Goal: Task Accomplishment & Management: Manage account settings

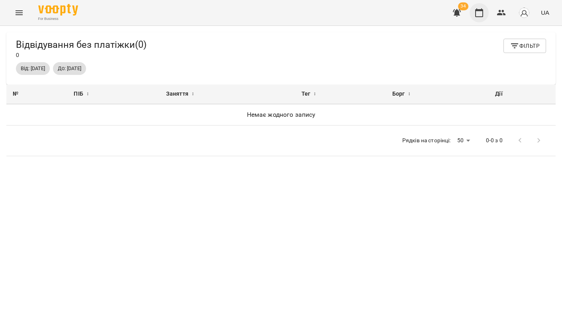
click at [477, 14] on icon "button" at bounding box center [479, 13] width 10 height 10
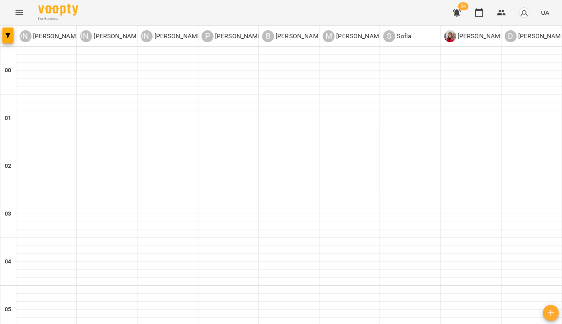
scroll to position [875, 0]
click at [14, 10] on button "Menu" at bounding box center [19, 12] width 19 height 19
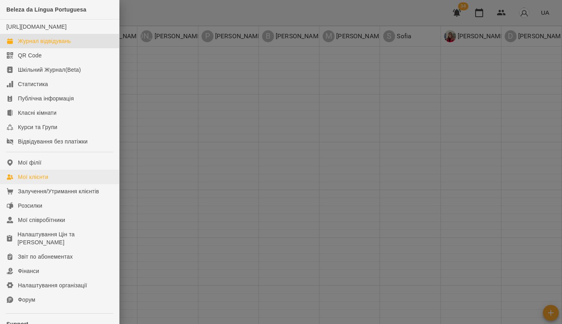
click at [48, 181] on div "Мої клієнти" at bounding box center [33, 177] width 30 height 8
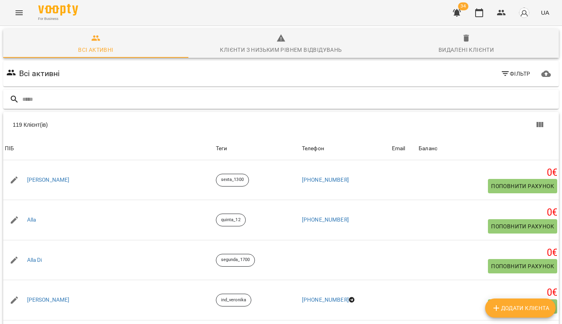
click at [167, 99] on input "text" at bounding box center [288, 99] width 533 height 13
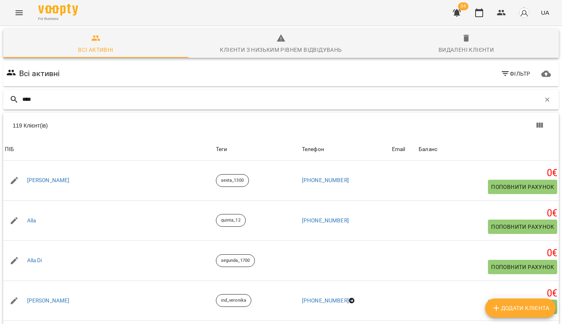
type input "*****"
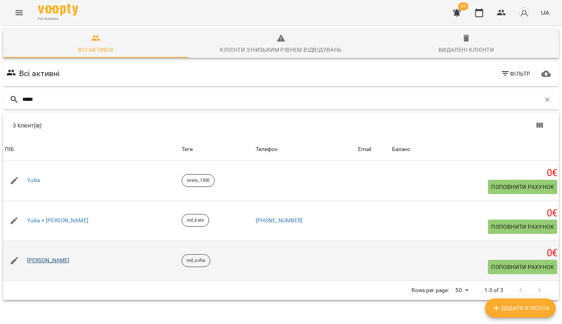
click at [53, 261] on link "Yuliia Bondarenko" at bounding box center [48, 260] width 43 height 8
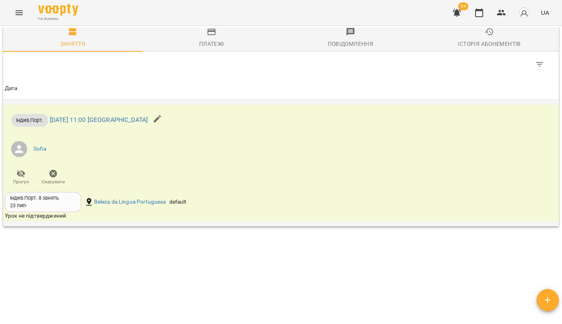
scroll to position [479, 0]
click at [83, 117] on link "ср 17 вер 2025 11:00 Sofia" at bounding box center [99, 121] width 98 height 8
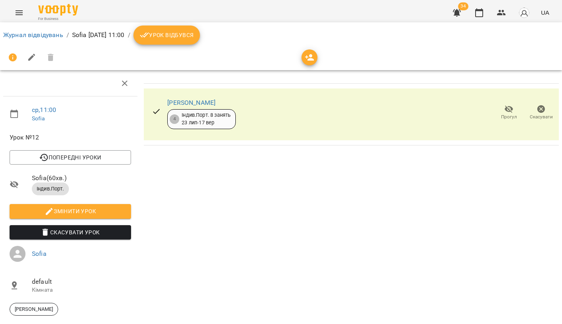
click at [99, 210] on span "Змінити урок" at bounding box center [70, 211] width 109 height 10
select select "**********"
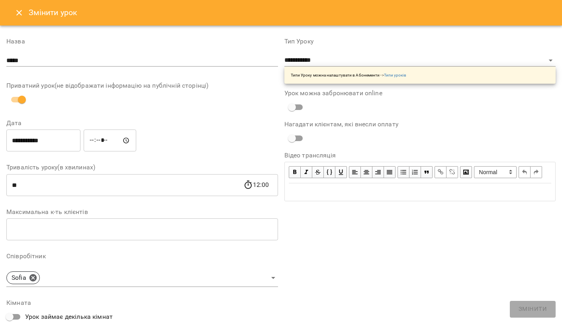
click at [53, 142] on input "**********" at bounding box center [43, 140] width 74 height 22
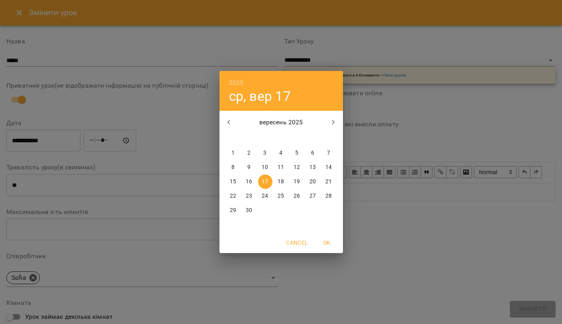
click at [282, 181] on p "18" at bounding box center [280, 182] width 6 height 8
type input "**********"
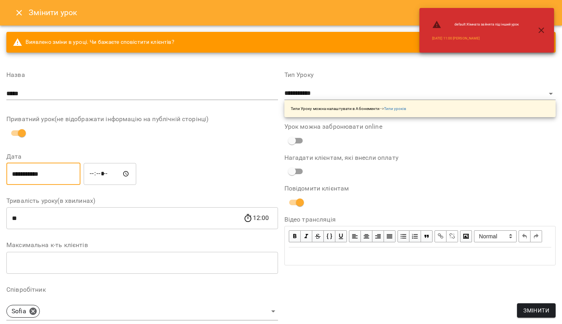
click at [102, 173] on input "*****" at bounding box center [110, 173] width 53 height 22
type input "*****"
click at [173, 158] on label "Дата" at bounding box center [141, 156] width 271 height 6
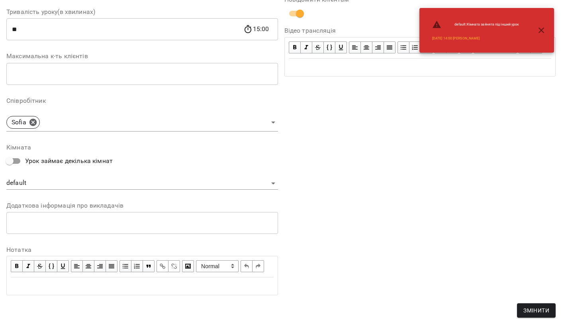
scroll to position [201, 0]
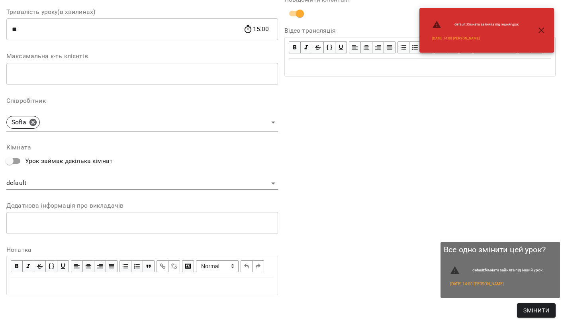
click at [537, 308] on span "Змінити" at bounding box center [536, 310] width 26 height 10
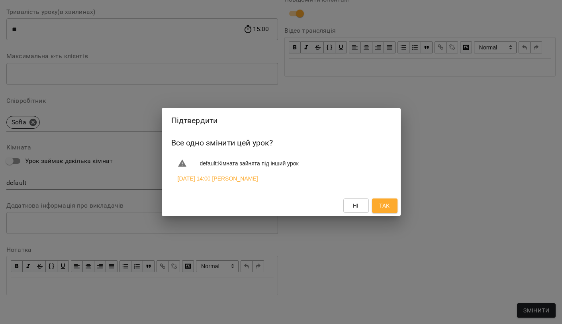
click at [391, 200] on button "Так" at bounding box center [384, 205] width 25 height 14
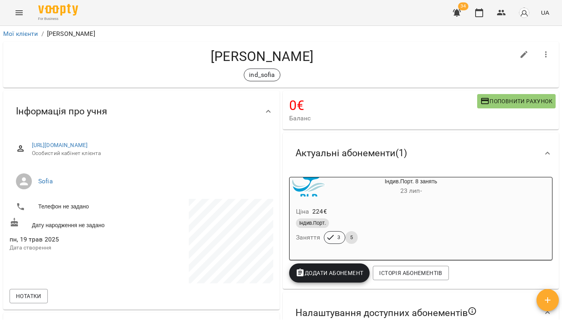
click at [462, 11] on button "button" at bounding box center [456, 12] width 19 height 19
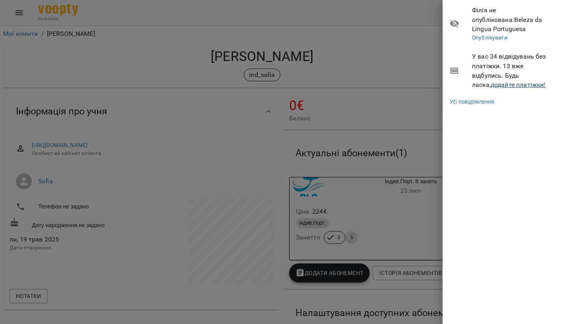
click at [490, 81] on link "додайте платіжки!" at bounding box center [517, 85] width 55 height 8
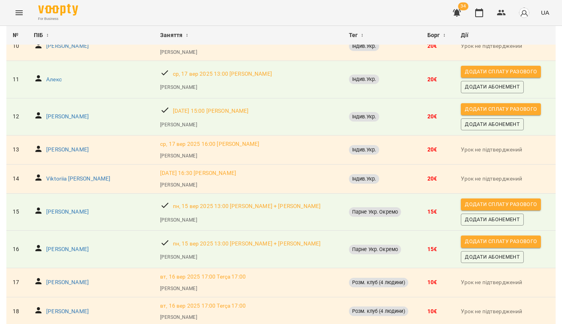
scroll to position [391, 0]
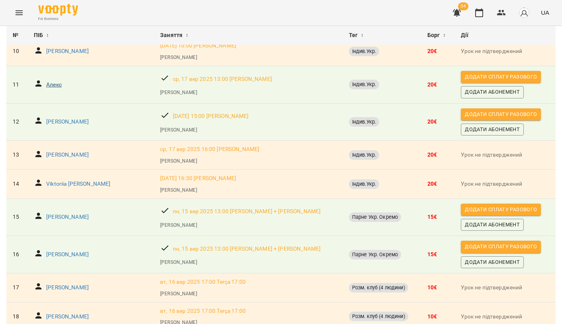
click at [55, 82] on p "Алекс" at bounding box center [54, 85] width 16 height 8
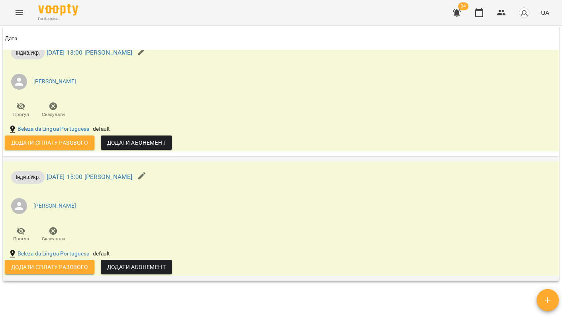
scroll to position [739, 0]
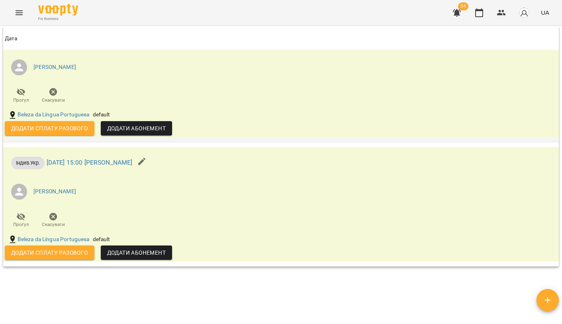
click at [71, 129] on span "Додати сплату разового" at bounding box center [49, 128] width 77 height 10
select select "**********"
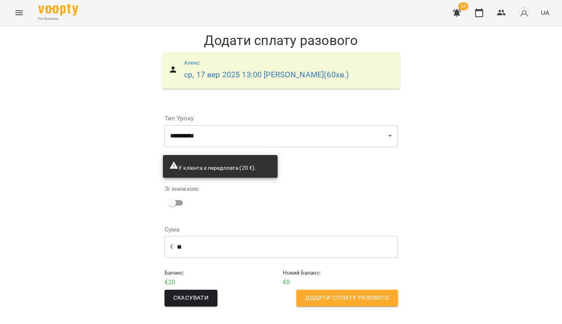
click at [328, 298] on span "Додати сплату разового" at bounding box center [347, 298] width 84 height 10
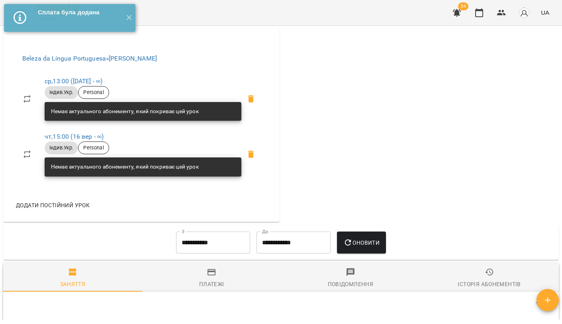
scroll to position [299, 0]
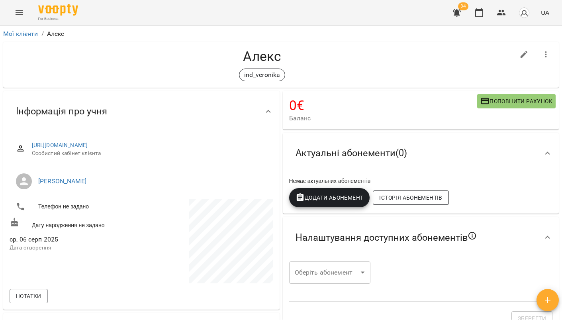
click at [430, 198] on span "Історія абонементів" at bounding box center [410, 198] width 63 height 10
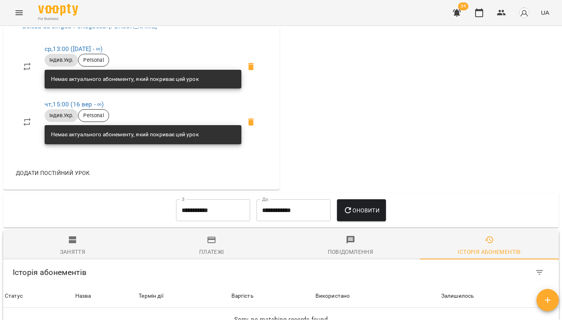
scroll to position [403, 0]
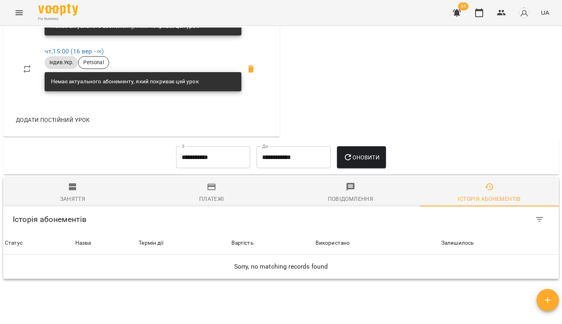
click at [201, 194] on div "Платежі" at bounding box center [211, 199] width 25 height 10
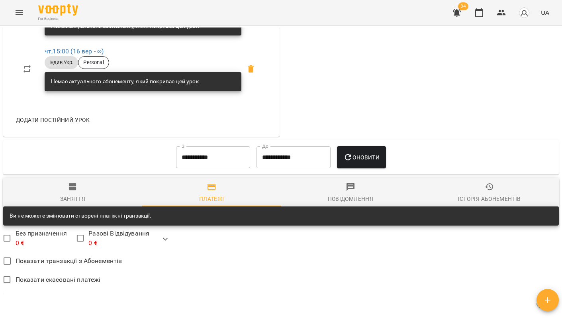
click at [61, 182] on span "Заняття" at bounding box center [72, 192] width 129 height 21
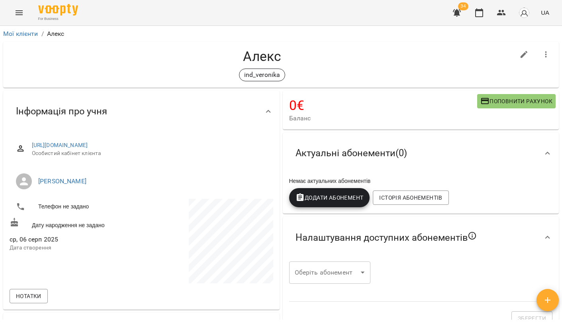
scroll to position [0, 0]
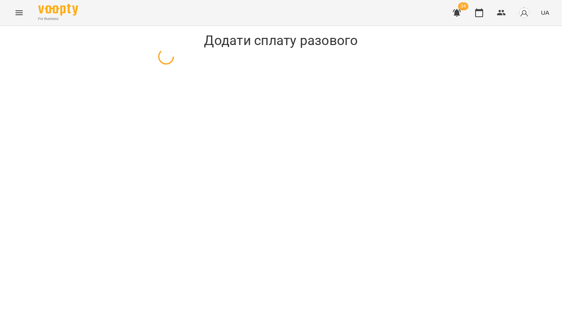
select select "**********"
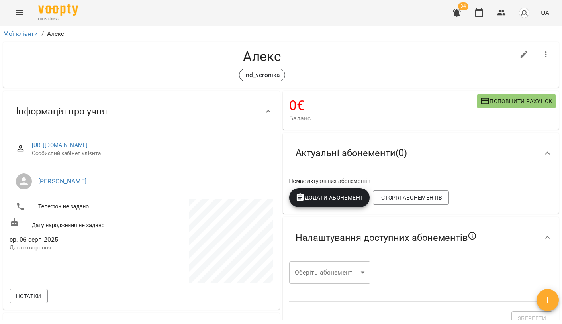
select select "**********"
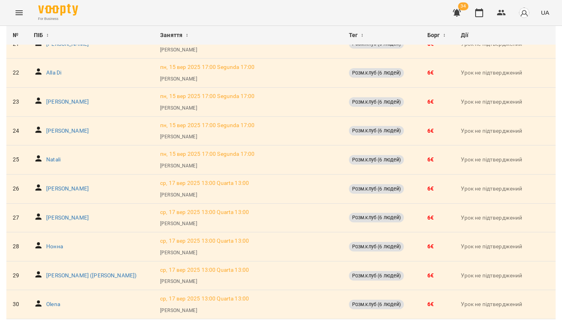
scroll to position [759, 0]
click at [459, 12] on icon "button" at bounding box center [457, 13] width 8 height 8
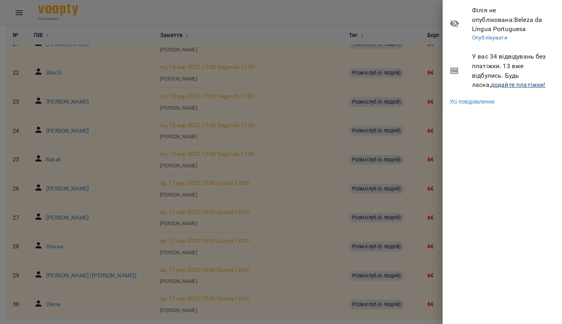
click at [490, 81] on link "додайте платіжки!" at bounding box center [517, 85] width 55 height 8
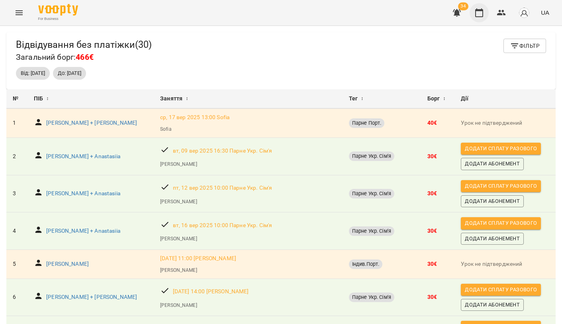
click at [481, 12] on icon "button" at bounding box center [479, 13] width 10 height 10
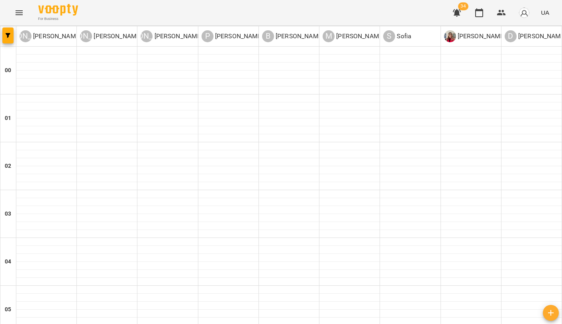
scroll to position [447, 0]
click at [459, 14] on icon "button" at bounding box center [457, 13] width 8 height 8
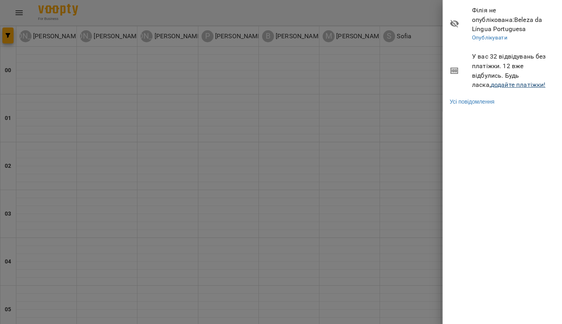
click at [494, 81] on link "додайте платіжки!" at bounding box center [517, 85] width 55 height 8
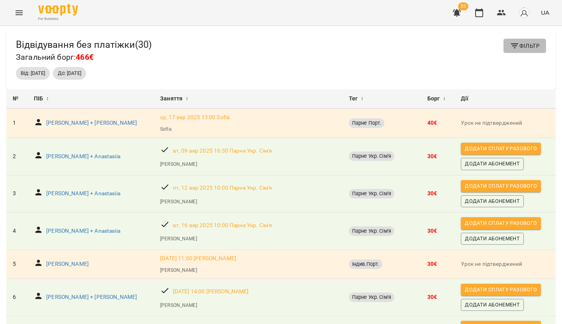
click at [510, 46] on button "Фільтр" at bounding box center [524, 46] width 43 height 14
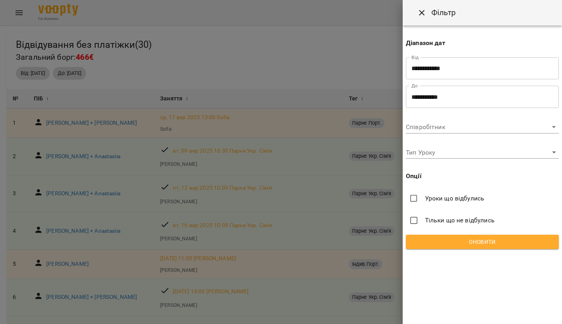
click at [262, 72] on div at bounding box center [281, 162] width 562 height 324
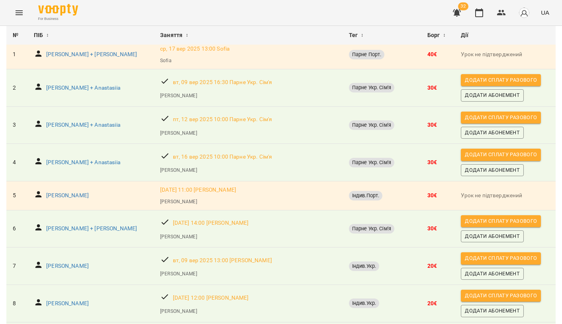
scroll to position [74, 0]
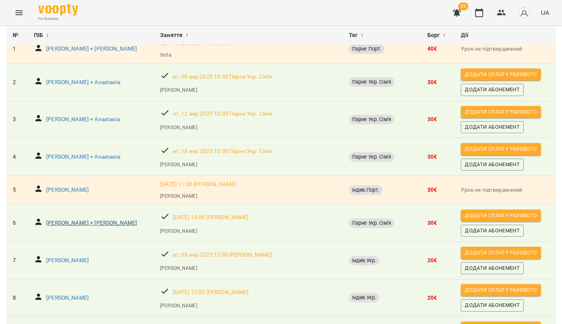
click at [80, 223] on p "Юлія + Олександр" at bounding box center [91, 223] width 91 height 8
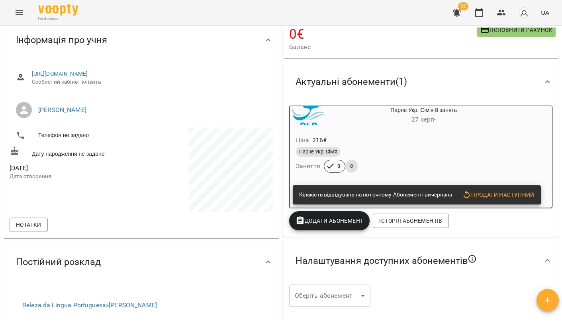
scroll to position [72, 0]
click at [517, 194] on span "Продати наступний" at bounding box center [498, 194] width 72 height 10
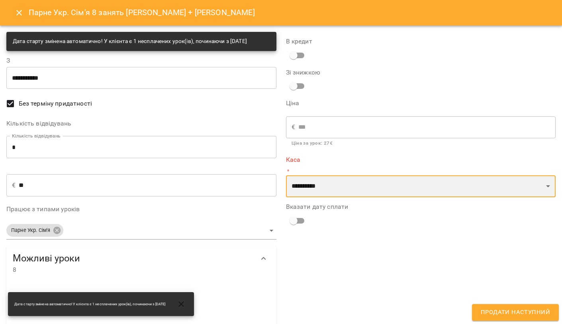
select select "**********"
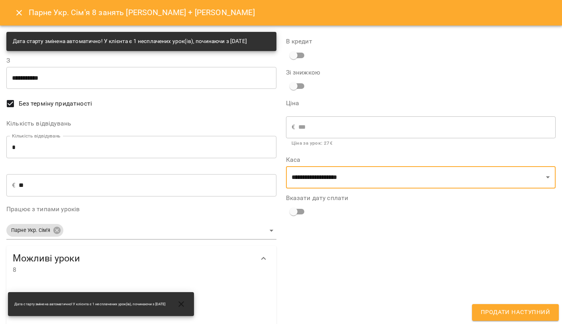
click at [486, 307] on button "Продати наступний" at bounding box center [515, 312] width 87 height 17
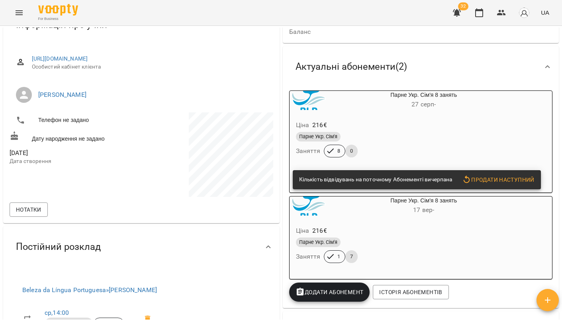
scroll to position [87, 0]
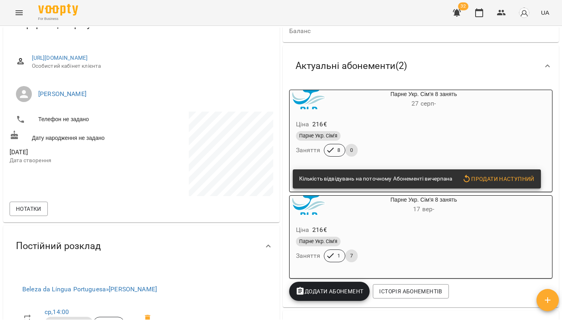
click at [377, 151] on div "Парне Укр. Сім'я Заняття 8 0" at bounding box center [404, 143] width 221 height 29
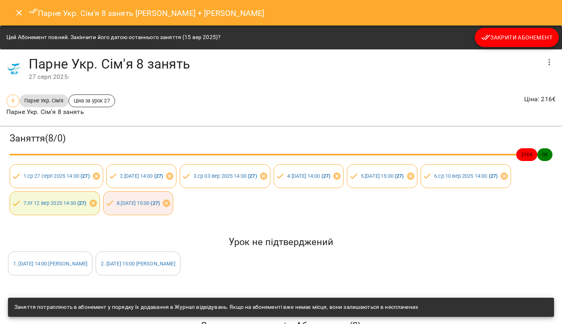
click at [495, 37] on span "Закрити Абонемент" at bounding box center [516, 38] width 71 height 10
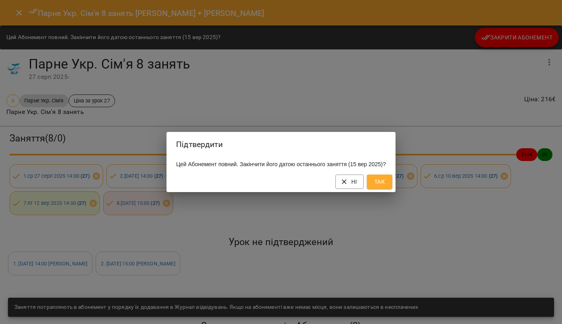
click at [373, 189] on button "Так" at bounding box center [379, 181] width 25 height 14
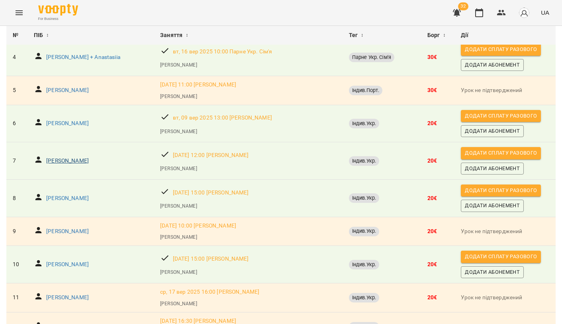
scroll to position [180, 0]
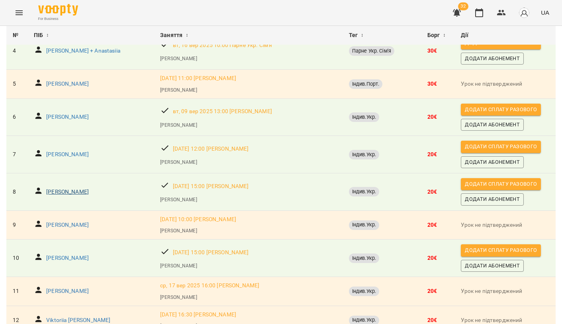
click at [81, 189] on p "[PERSON_NAME]" at bounding box center [67, 192] width 43 height 8
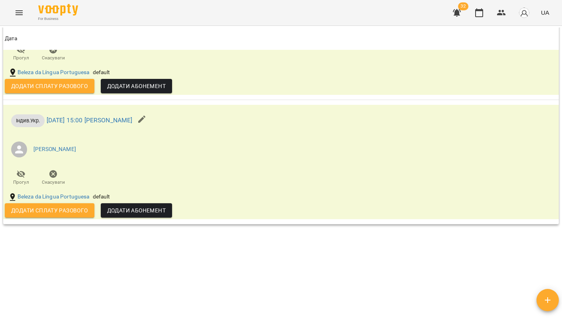
scroll to position [924, 0]
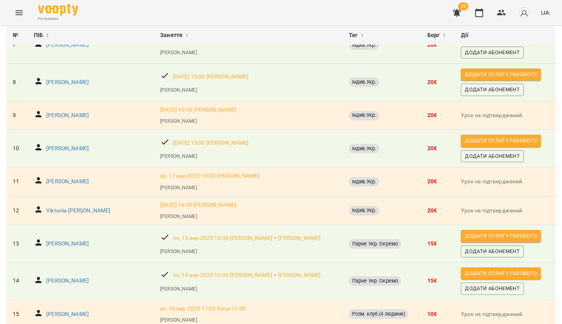
scroll to position [295, 0]
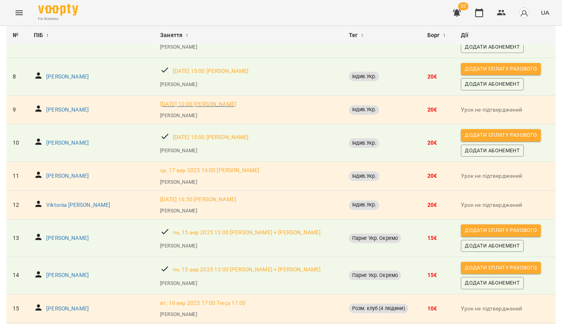
click at [161, 102] on p "ср, 17 вер 2025 10:00 Конончук Катерина Євгеніївна" at bounding box center [198, 104] width 76 height 8
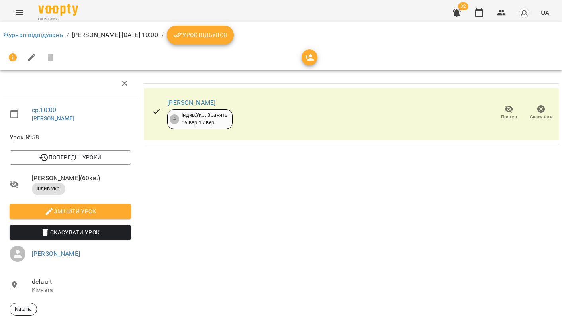
click at [97, 239] on button "Скасувати Урок" at bounding box center [70, 232] width 121 height 14
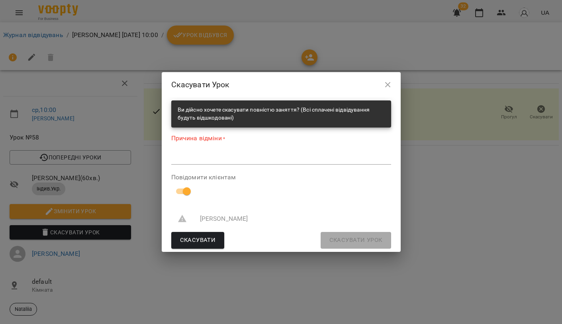
click at [199, 153] on div "*" at bounding box center [281, 158] width 220 height 12
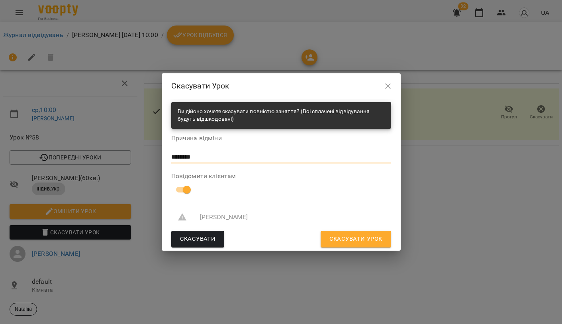
type textarea "********"
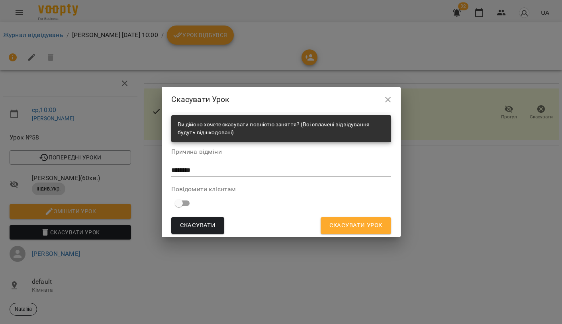
click at [352, 232] on button "Скасувати Урок" at bounding box center [355, 225] width 70 height 17
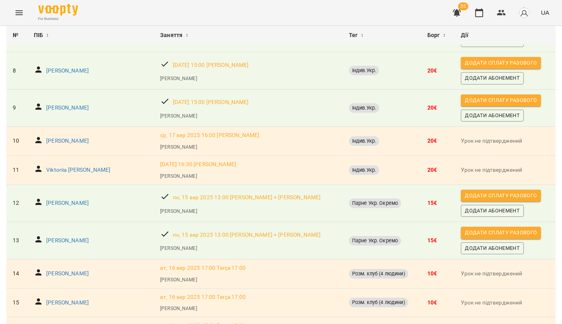
scroll to position [307, 0]
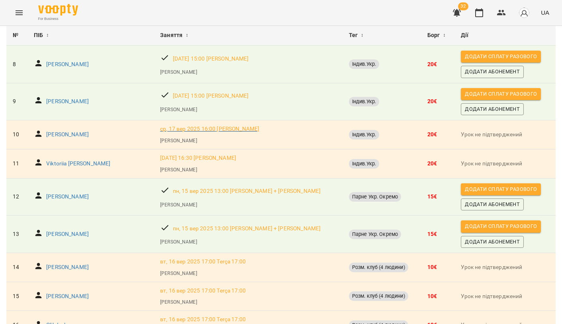
click at [160, 125] on p "ср, 17 вер 2025 16:00 Конончук Катерина Євгеніївна" at bounding box center [209, 129] width 99 height 8
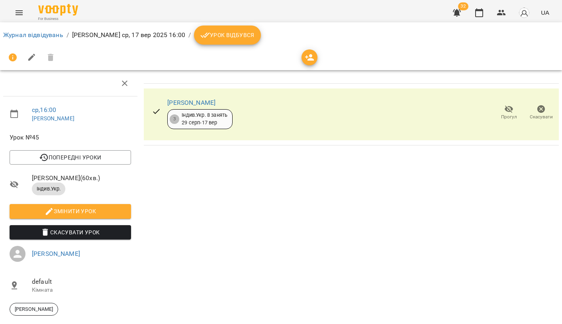
click at [94, 237] on span "Скасувати Урок" at bounding box center [70, 232] width 109 height 10
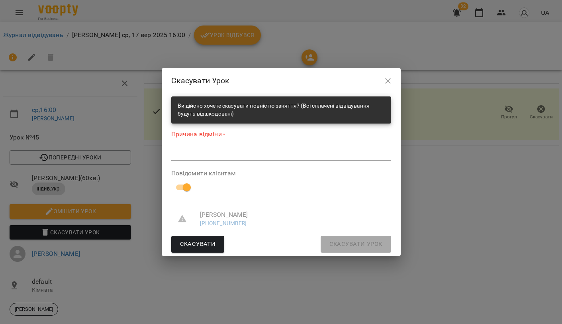
click at [191, 153] on textarea at bounding box center [281, 153] width 220 height 7
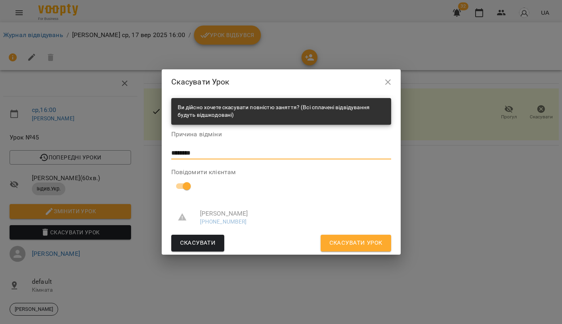
type textarea "********"
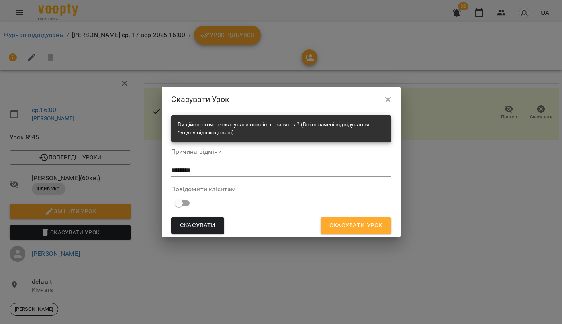
click at [351, 220] on span "Скасувати Урок" at bounding box center [355, 225] width 53 height 10
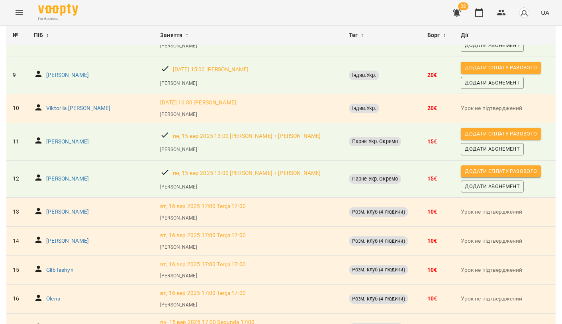
scroll to position [334, 0]
click at [71, 138] on p "[PERSON_NAME]" at bounding box center [67, 142] width 43 height 8
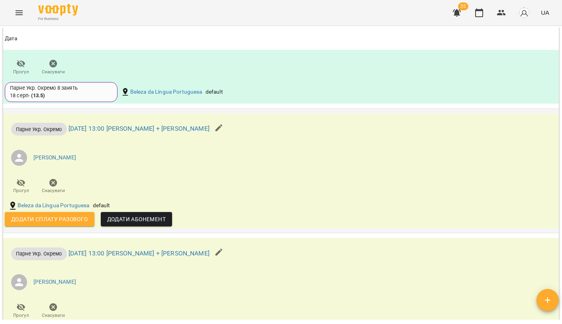
scroll to position [674, 0]
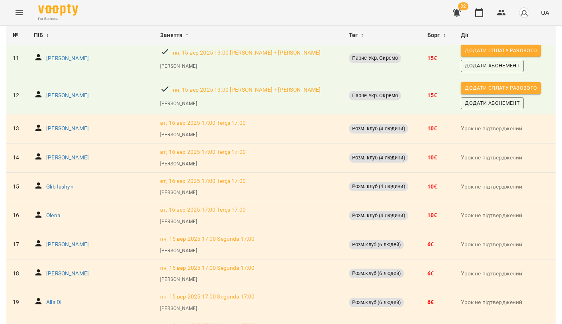
scroll to position [416, 0]
click at [30, 10] on div "For Business 32 UA" at bounding box center [281, 12] width 562 height 25
click at [20, 14] on icon "Menu" at bounding box center [19, 13] width 10 height 10
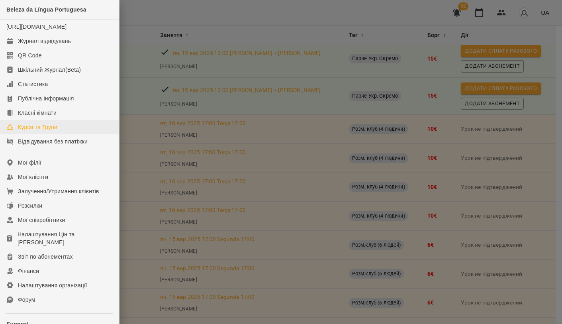
click at [47, 131] on div "Курси та Групи" at bounding box center [37, 127] width 39 height 8
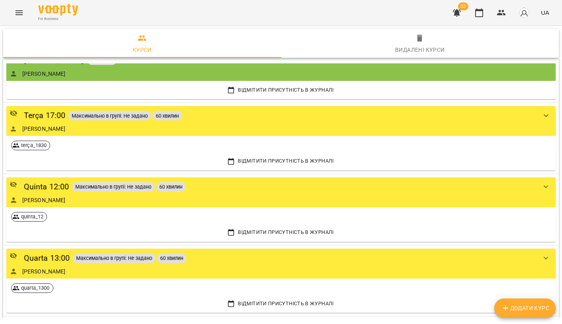
scroll to position [288, 0]
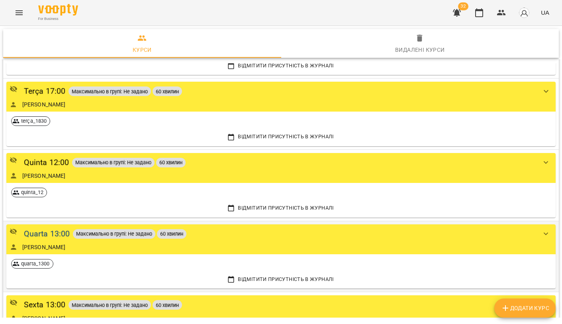
click at [61, 231] on div "Quarta 13:00" at bounding box center [47, 233] width 46 height 12
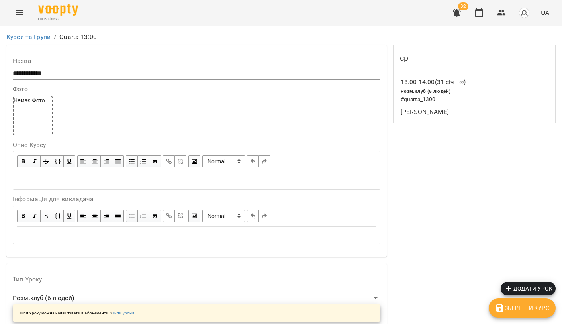
scroll to position [656, 0]
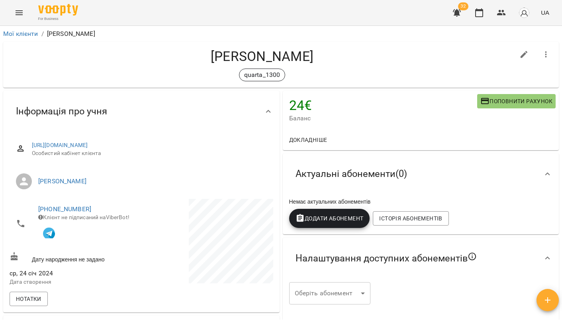
click at [342, 215] on span "Додати Абонемент" at bounding box center [329, 218] width 68 height 10
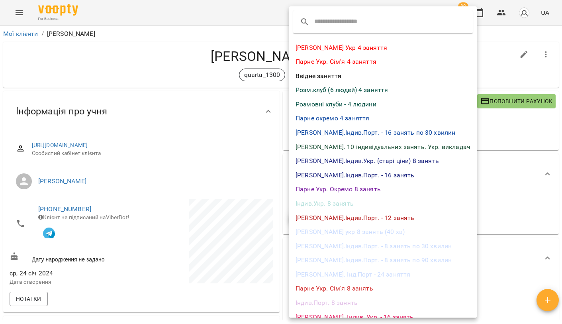
click at [328, 85] on li "Розм.клуб (6 людей) 4 заняття" at bounding box center [382, 90] width 187 height 14
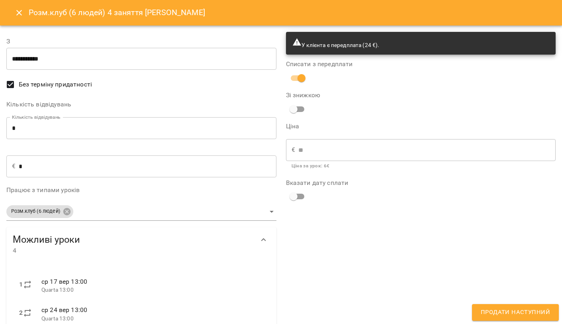
click at [502, 310] on span "Продати наступний" at bounding box center [514, 312] width 69 height 10
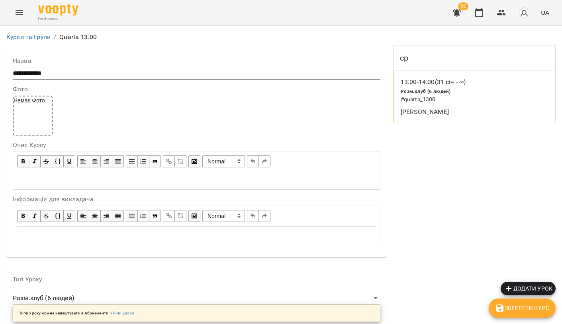
scroll to position [676, 0]
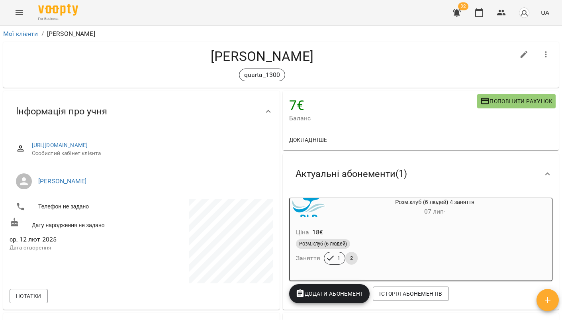
scroll to position [2, 0]
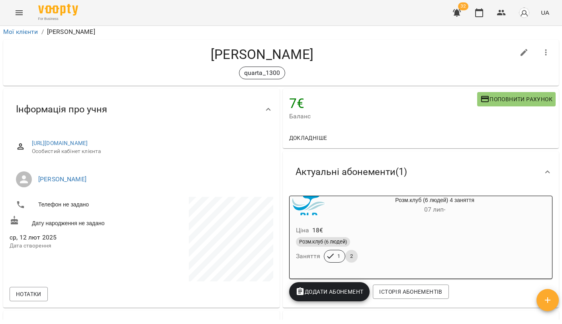
click at [350, 289] on span "Додати Абонемент" at bounding box center [329, 292] width 68 height 10
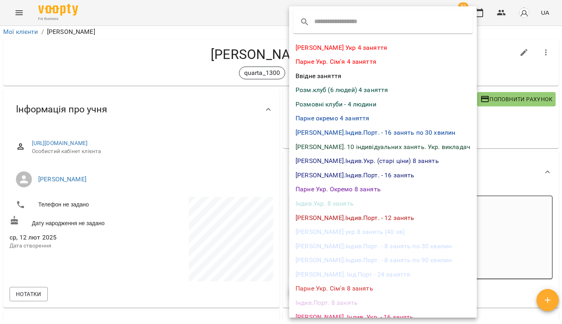
click at [342, 85] on li "Розм.клуб (6 людей) 4 заняття" at bounding box center [382, 90] width 187 height 14
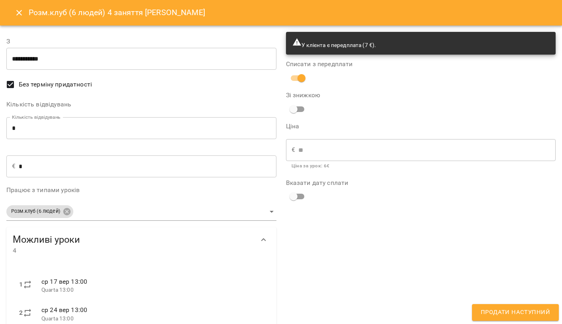
click at [70, 133] on input "*" at bounding box center [141, 128] width 270 height 22
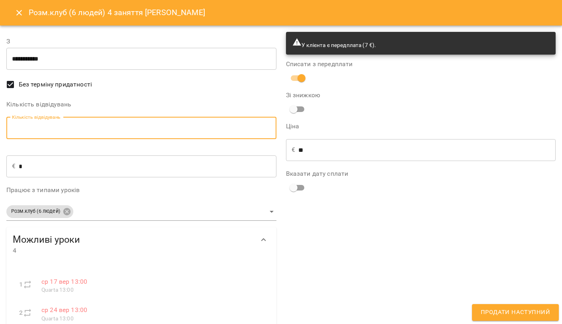
type input "*"
type input "**"
type input "*"
click at [510, 314] on span "Продати наступний" at bounding box center [514, 312] width 69 height 10
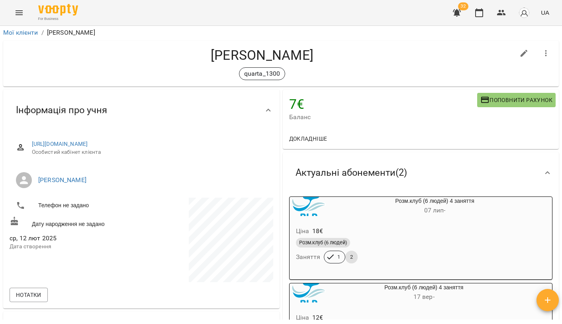
scroll to position [0, 0]
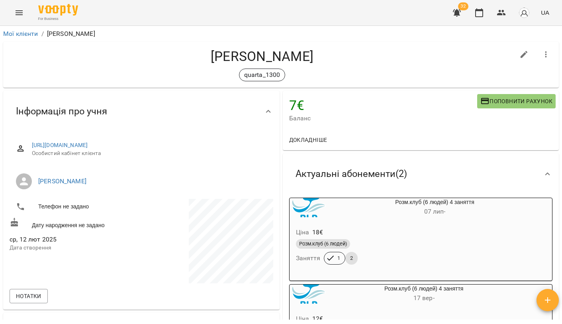
click at [548, 304] on icon "button" at bounding box center [548, 300] width 10 height 10
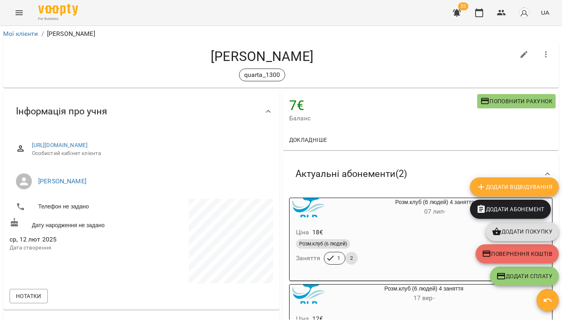
click at [512, 250] on span "Повернення коштів" at bounding box center [517, 254] width 70 height 10
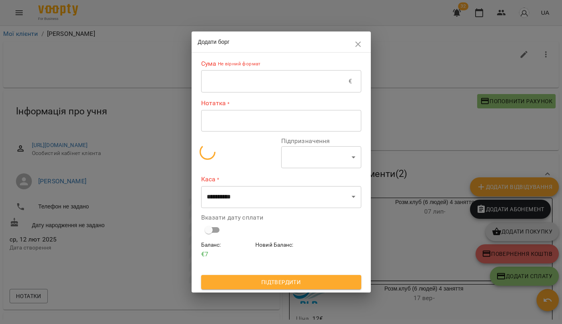
select select "*******"
click at [242, 85] on input "text" at bounding box center [275, 81] width 148 height 22
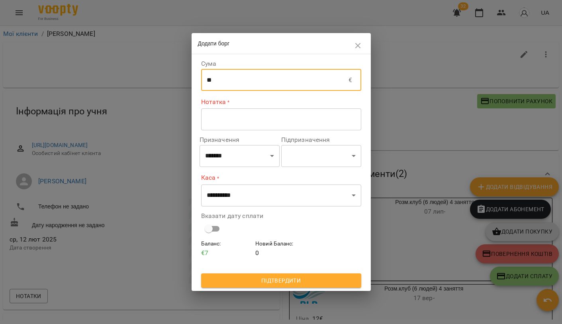
type input "**"
click at [242, 117] on textarea at bounding box center [281, 118] width 149 height 7
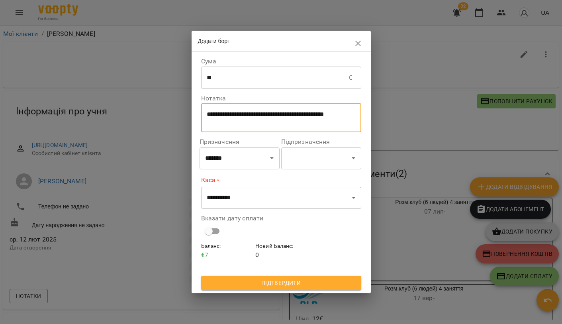
type textarea "**********"
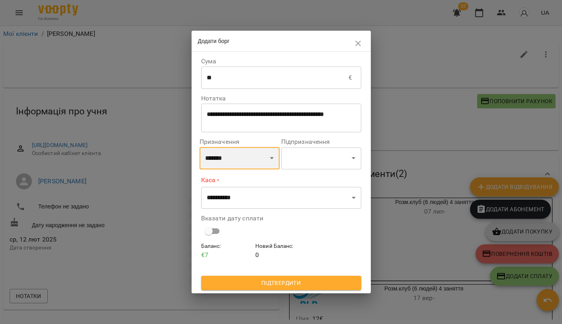
select select "*********"
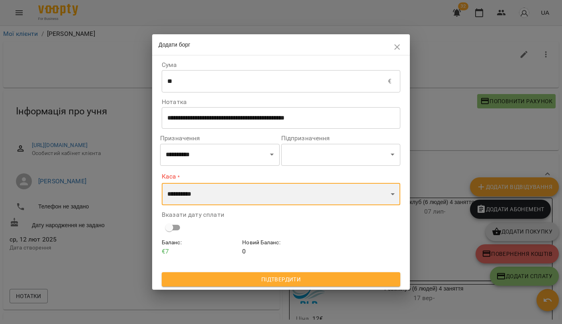
select select "****"
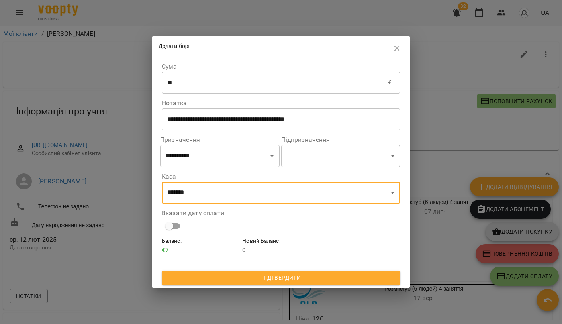
click at [289, 276] on span "Підтвердити" at bounding box center [281, 278] width 226 height 10
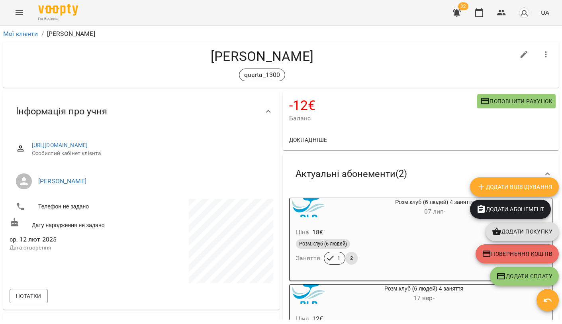
click at [545, 303] on icon "button" at bounding box center [548, 300] width 10 height 10
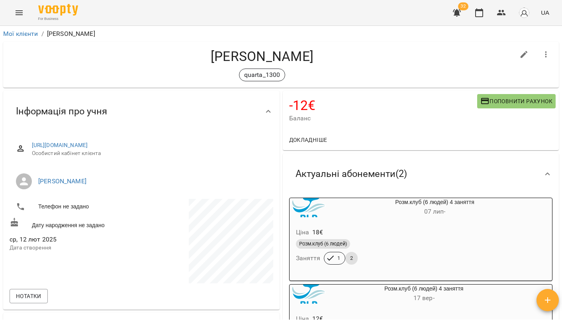
click at [306, 109] on h4 "-12 €" at bounding box center [383, 105] width 188 height 16
click at [313, 140] on span "Докладніше" at bounding box center [308, 140] width 38 height 10
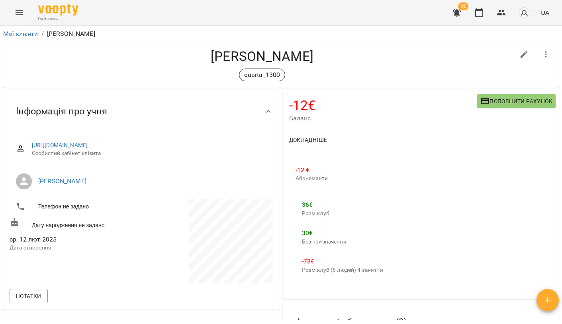
click at [304, 167] on p "-12 €" at bounding box center [342, 170] width 94 height 10
click at [545, 305] on button "button" at bounding box center [547, 300] width 22 height 22
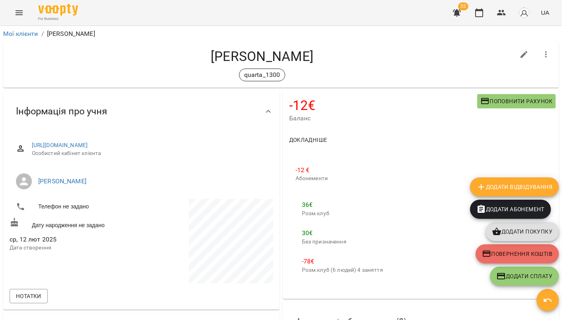
click at [513, 275] on span "Додати Сплату" at bounding box center [524, 276] width 56 height 10
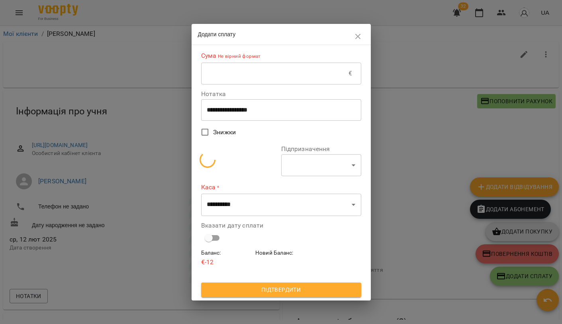
select select "**********"
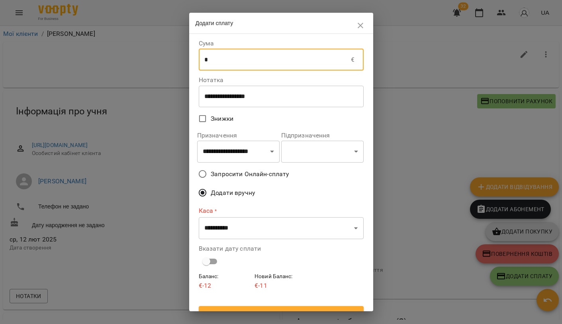
click at [277, 79] on div "**********" at bounding box center [281, 154] width 165 height 235
type input "**"
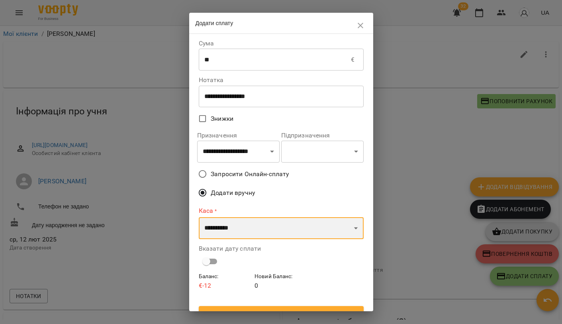
select select "****"
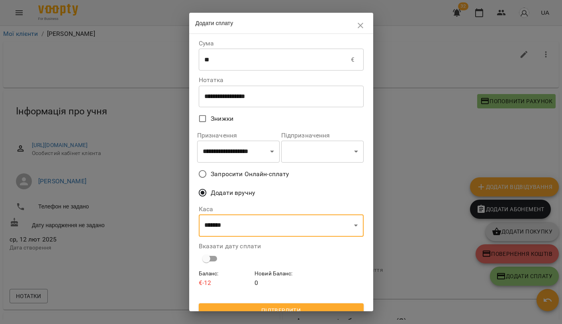
click at [273, 306] on span "Підтвердити" at bounding box center [281, 310] width 152 height 10
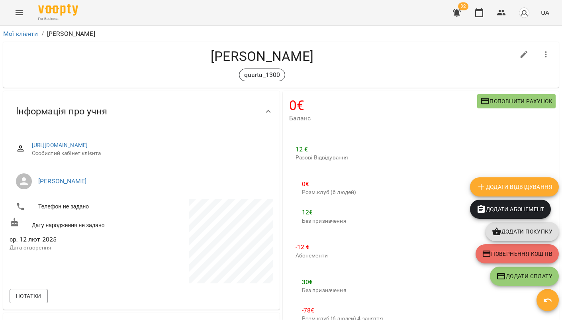
click at [547, 302] on icon "button" at bounding box center [548, 300] width 10 height 10
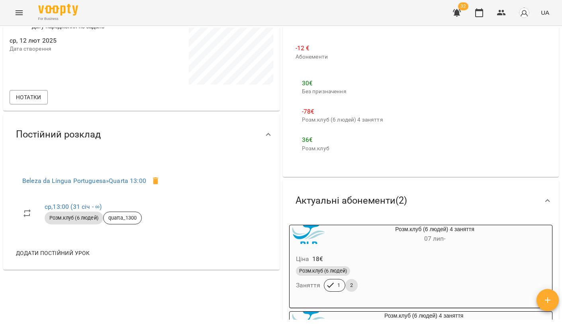
scroll to position [206, 0]
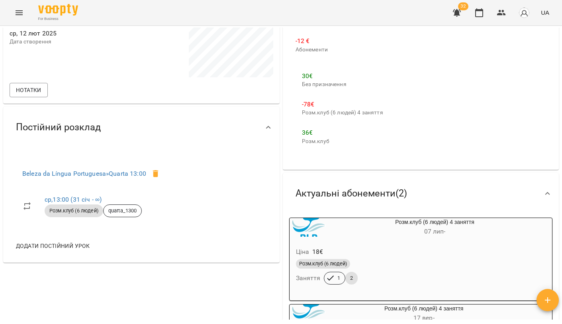
click at [548, 192] on icon at bounding box center [547, 193] width 5 height 3
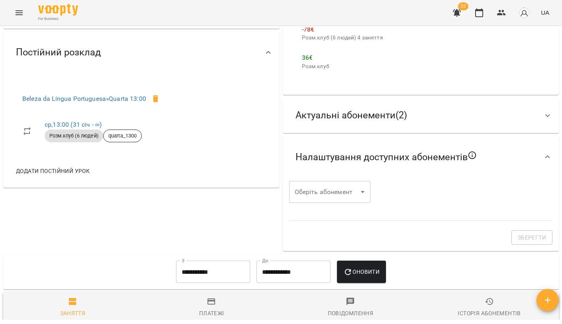
scroll to position [275, 0]
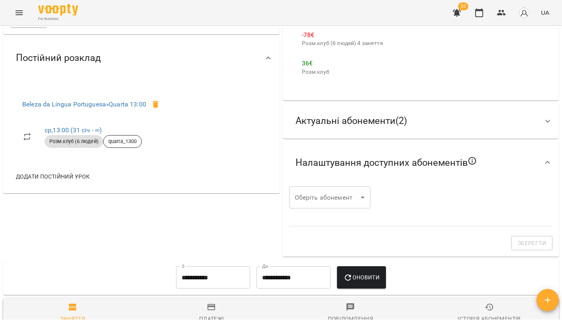
click at [391, 115] on span "Актуальні абонементи ( 2 )" at bounding box center [350, 121] width 111 height 12
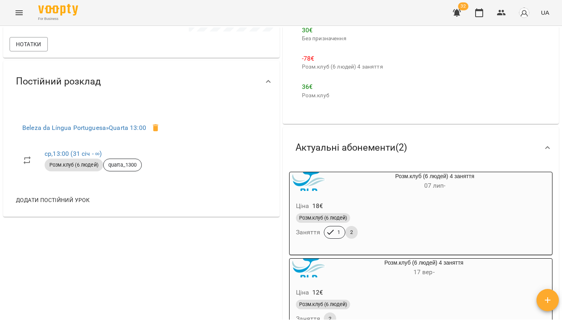
scroll to position [249, 0]
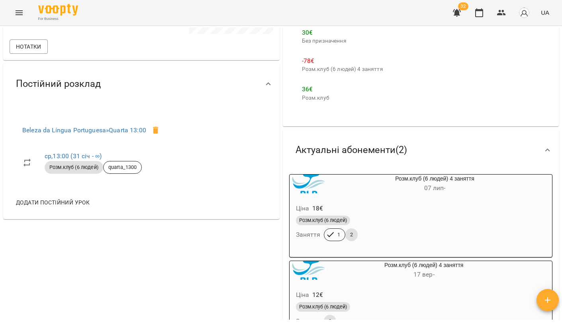
click at [536, 144] on div "Актуальні абонементи ( 2 )" at bounding box center [413, 149] width 249 height 25
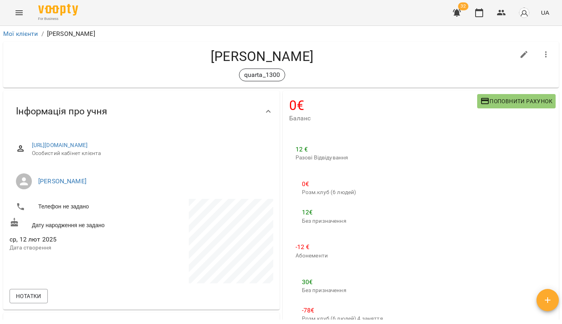
scroll to position [0, 0]
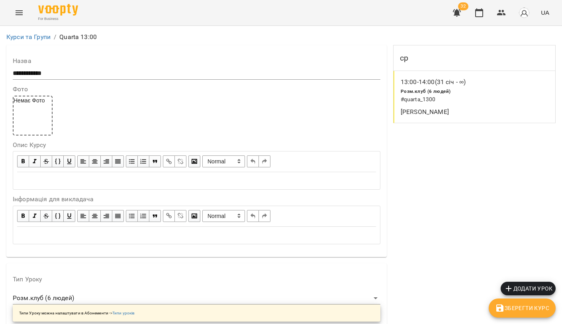
scroll to position [676, 0]
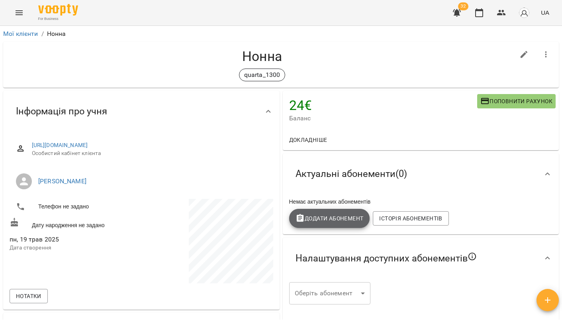
click at [317, 226] on button "Додати Абонемент" at bounding box center [329, 218] width 81 height 19
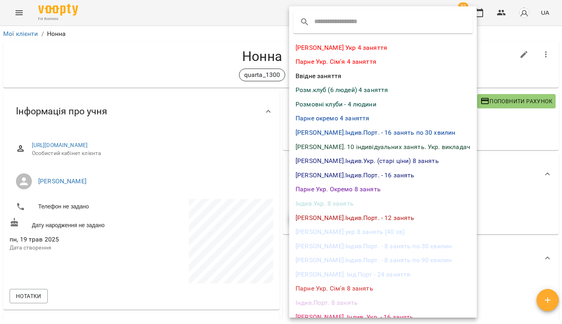
click at [311, 86] on li "Розм.клуб (6 людей) 4 заняття" at bounding box center [382, 90] width 187 height 14
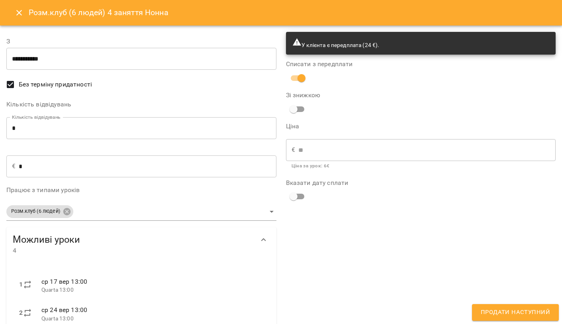
click at [514, 313] on span "Продати наступний" at bounding box center [514, 312] width 69 height 10
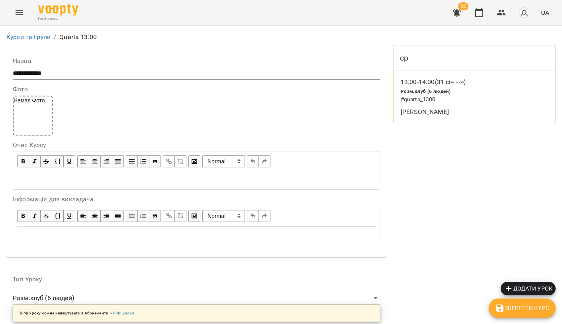
scroll to position [676, 0]
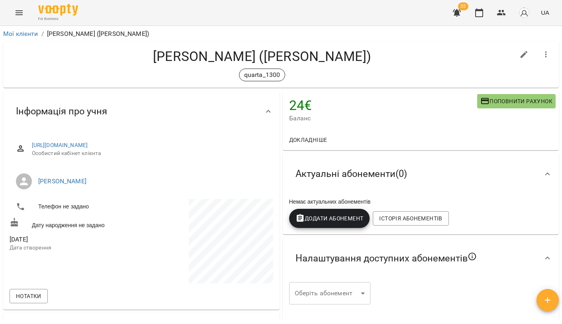
click at [330, 211] on button "Додати Абонемент" at bounding box center [329, 218] width 81 height 19
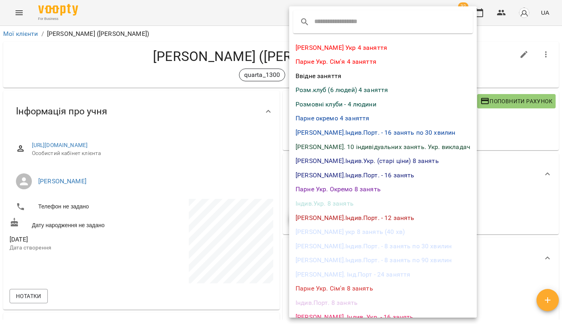
click at [325, 88] on li "Розм.клуб (6 людей) 4 заняття" at bounding box center [382, 90] width 187 height 14
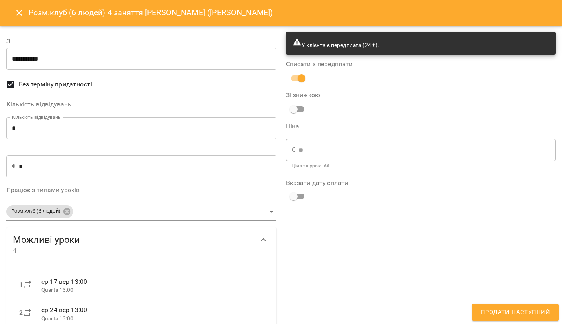
click at [509, 321] on div "У клієнта є передплата (24 €). Списати з передплати Зі знижкою Ціна € ** ​ Ціна…" at bounding box center [420, 214] width 279 height 375
click at [496, 307] on span "Продати наступний" at bounding box center [514, 312] width 69 height 10
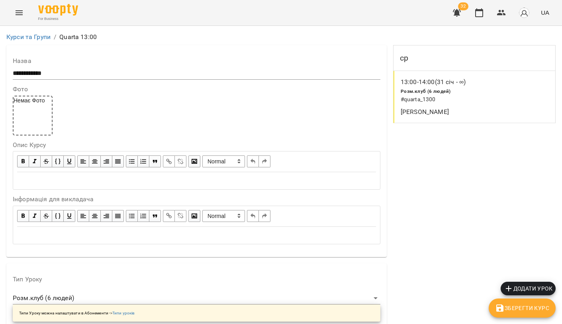
click at [43, 31] on div "Курси та Групи / Quarta 13:00" at bounding box center [281, 37] width 552 height 13
click at [43, 39] on link "Курси та Групи" at bounding box center [28, 37] width 44 height 8
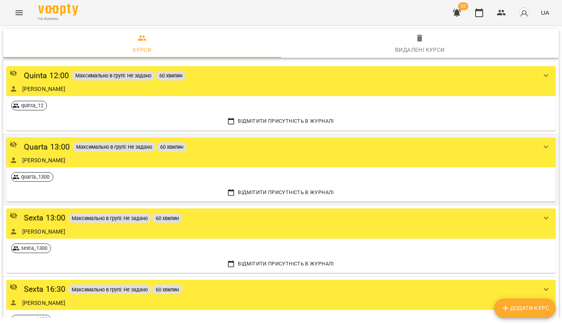
scroll to position [376, 0]
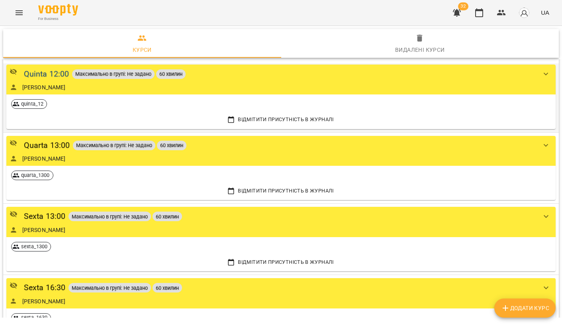
click at [58, 70] on div "Quinta 12:00" at bounding box center [46, 74] width 45 height 12
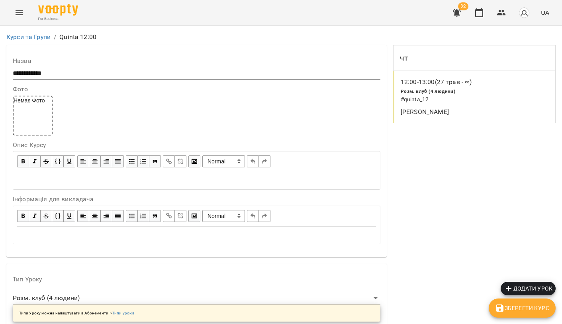
scroll to position [661, 0]
click at [458, 16] on icon "button" at bounding box center [457, 13] width 10 height 10
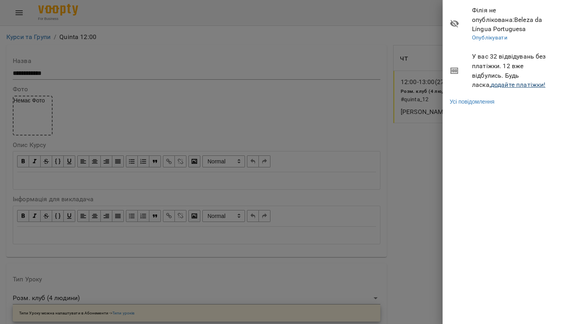
click at [500, 81] on link "додайте платіжки!" at bounding box center [517, 85] width 55 height 8
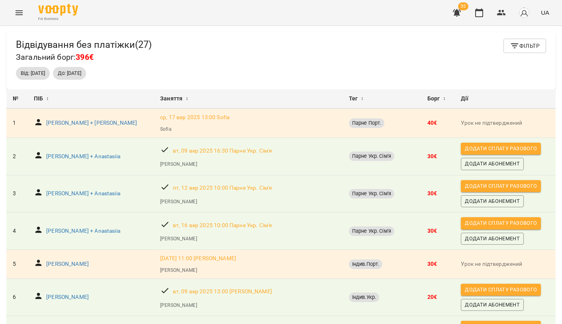
click at [18, 8] on icon "Menu" at bounding box center [19, 13] width 10 height 10
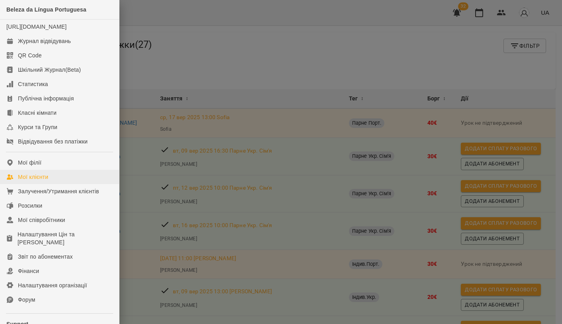
click at [30, 180] on link "Мої клієнти" at bounding box center [59, 177] width 119 height 14
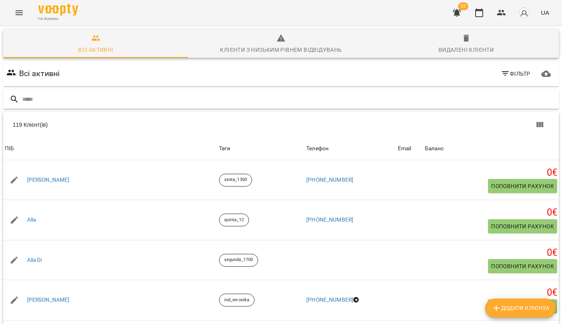
click at [240, 98] on input "text" at bounding box center [288, 99] width 533 height 13
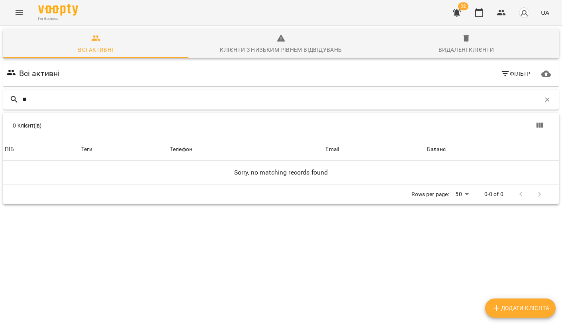
type input "*"
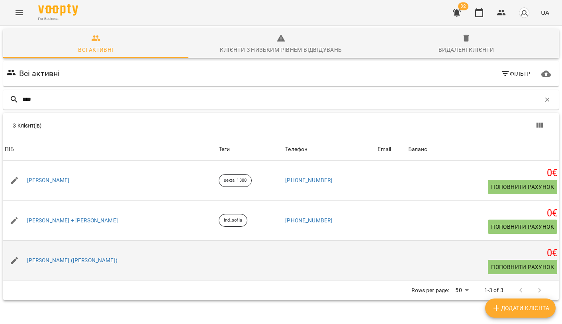
scroll to position [2, 0]
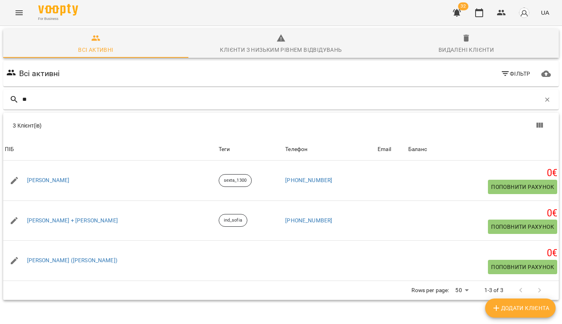
type input "*"
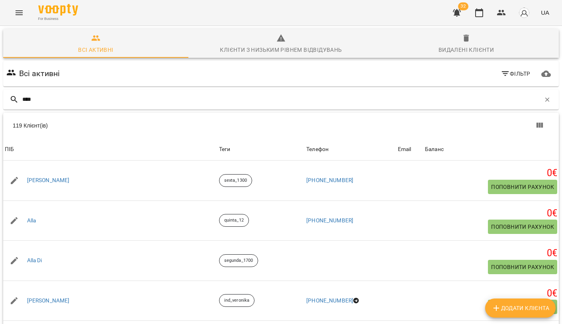
type input "*****"
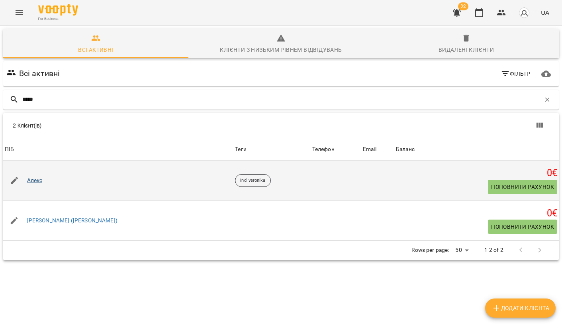
drag, startPoint x: 69, startPoint y: 111, endPoint x: 38, endPoint y: 180, distance: 75.7
click at [38, 180] on link "Алекс" at bounding box center [35, 180] width 16 height 8
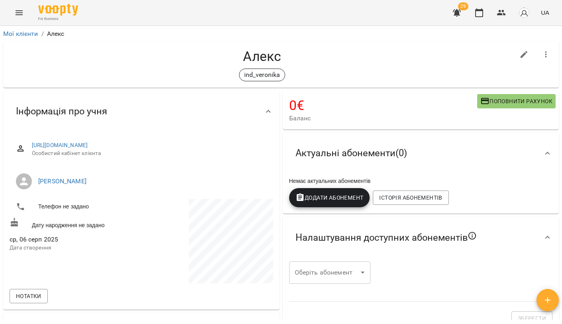
click at [453, 13] on icon "button" at bounding box center [457, 13] width 10 height 10
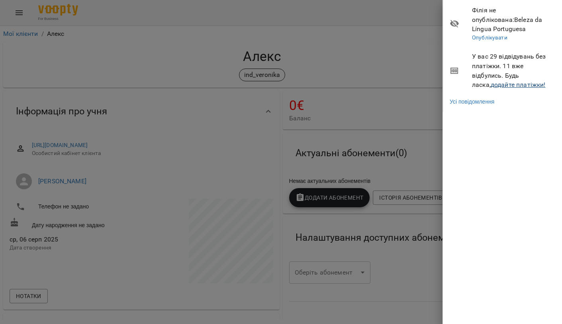
click at [498, 81] on link "додайте платіжки!" at bounding box center [517, 85] width 55 height 8
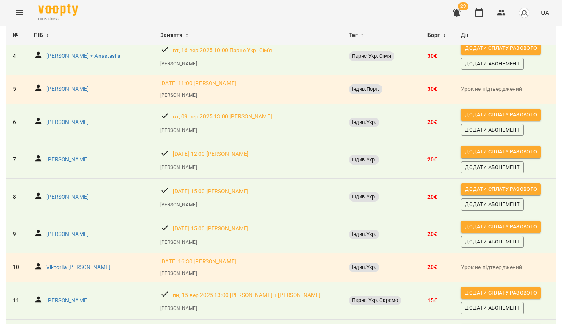
scroll to position [183, 0]
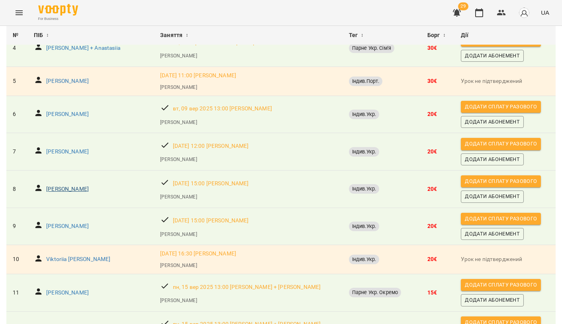
click at [89, 186] on p "[PERSON_NAME]" at bounding box center [67, 189] width 43 height 8
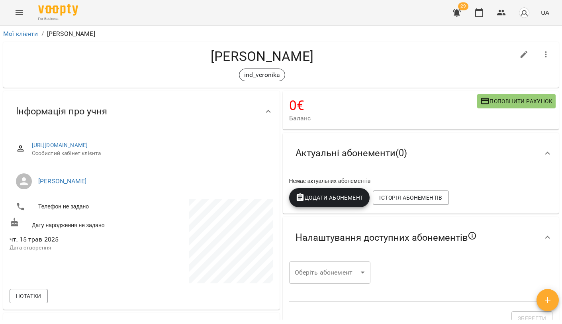
click at [327, 198] on span "Додати Абонемент" at bounding box center [329, 198] width 68 height 10
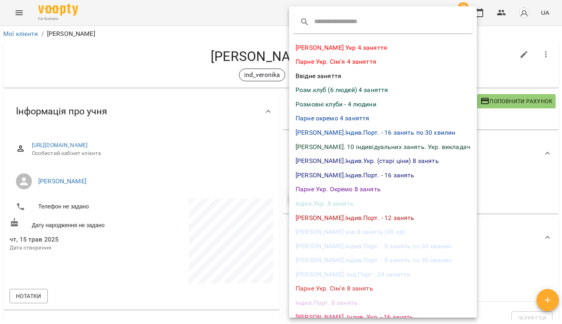
click at [333, 198] on li "Індив.Укр. 8 занять" at bounding box center [382, 203] width 187 height 14
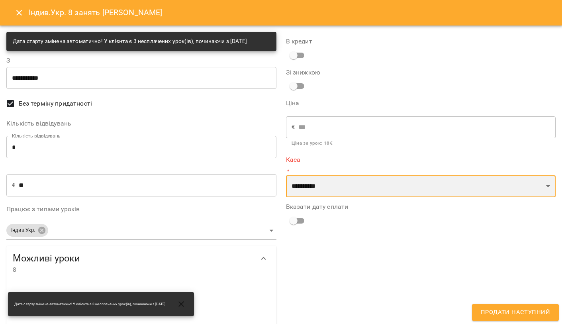
select select "**********"
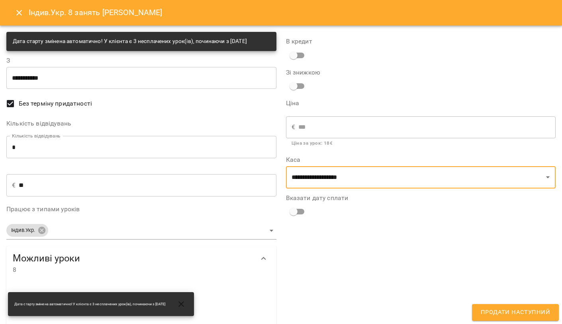
click at [489, 311] on span "Продати наступний" at bounding box center [514, 312] width 69 height 10
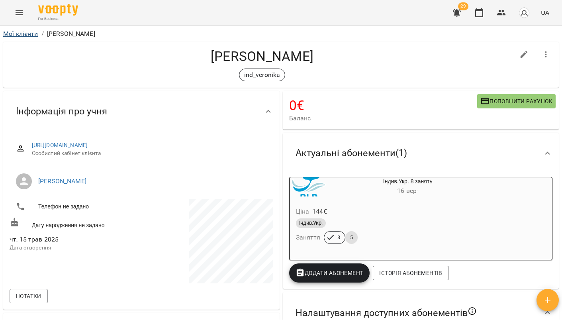
click at [31, 33] on link "Мої клієнти" at bounding box center [20, 34] width 35 height 8
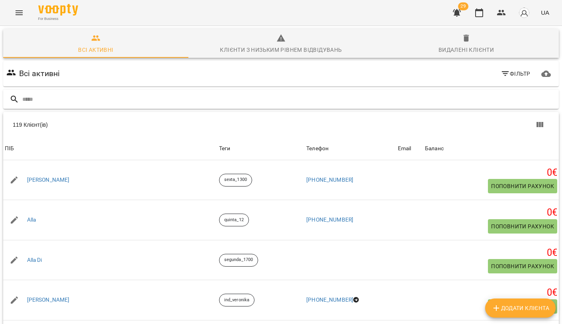
click at [146, 101] on input "text" at bounding box center [288, 99] width 533 height 13
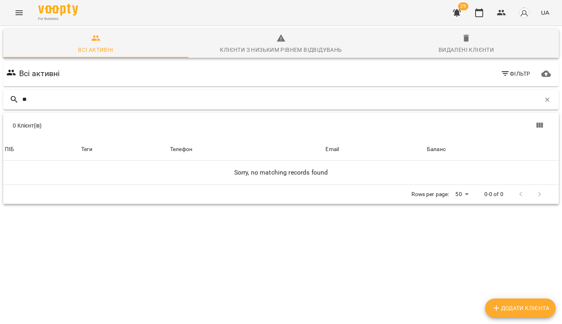
type input "*"
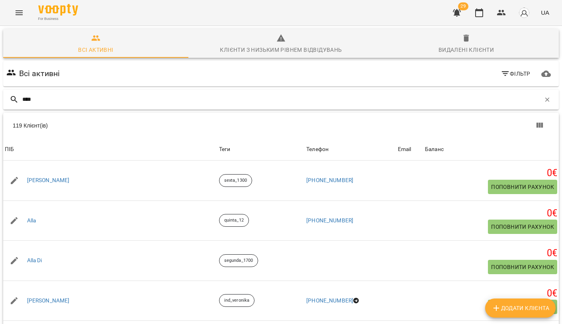
type input "*****"
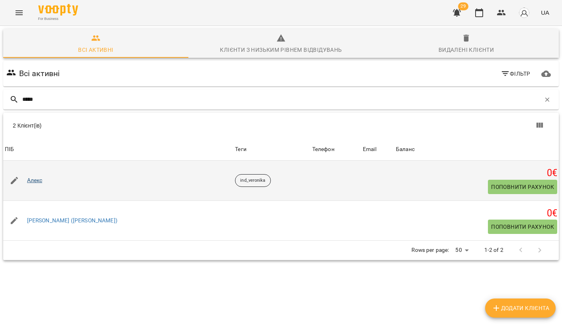
drag, startPoint x: 146, startPoint y: 101, endPoint x: 39, endPoint y: 178, distance: 132.6
click at [39, 178] on link "Алекс" at bounding box center [35, 180] width 16 height 8
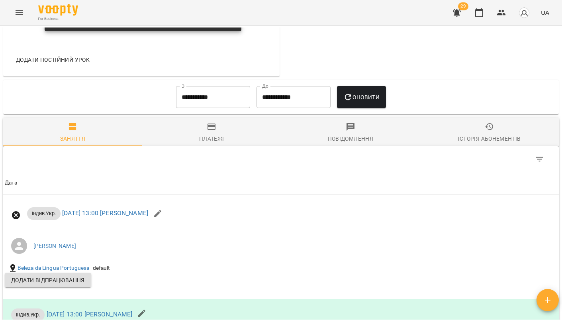
scroll to position [487, 0]
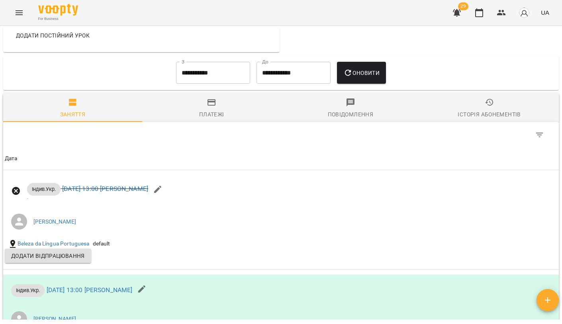
click at [198, 68] on input "**********" at bounding box center [213, 73] width 74 height 22
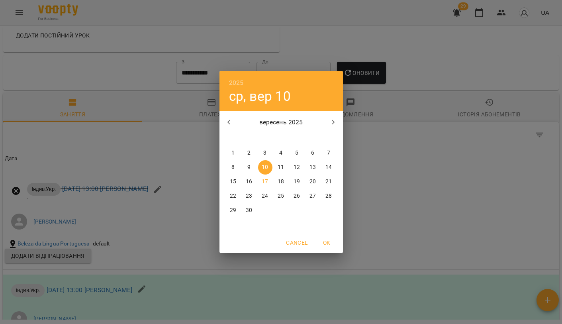
click at [232, 121] on icon "button" at bounding box center [229, 122] width 10 height 10
click at [297, 174] on button "8" at bounding box center [297, 167] width 14 height 14
type input "**********"
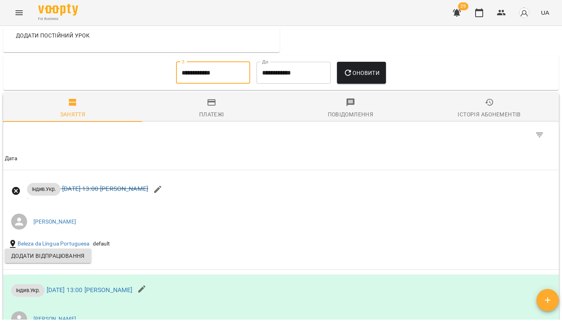
click at [371, 76] on button "Оновити" at bounding box center [361, 73] width 49 height 22
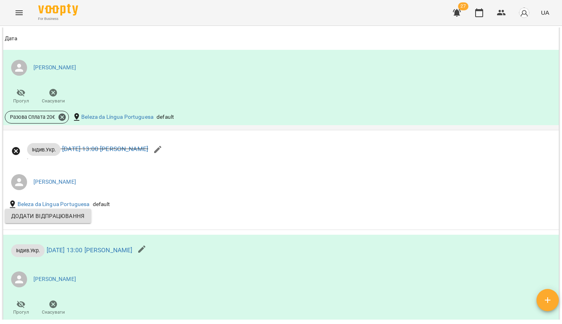
scroll to position [1066, 0]
